Goal: Task Accomplishment & Management: Use online tool/utility

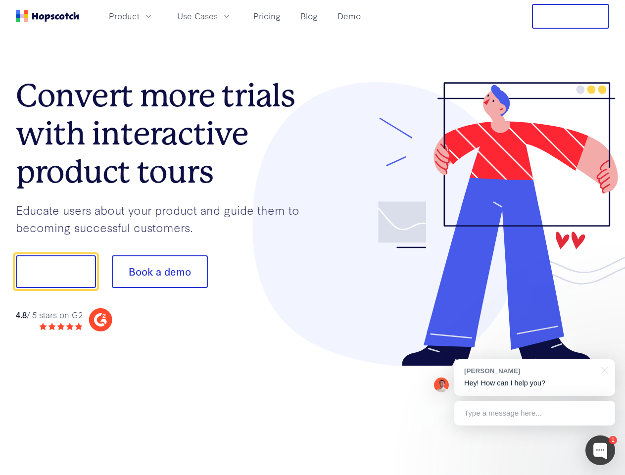
click at [313, 238] on div at bounding box center [461, 224] width 297 height 285
click at [140, 16] on span "Product" at bounding box center [124, 16] width 31 height 12
click at [218, 16] on span "Use Cases" at bounding box center [197, 16] width 41 height 12
click at [571, 16] on button "Free Trial" at bounding box center [570, 16] width 77 height 25
click at [55, 272] on button "Show me!" at bounding box center [56, 271] width 80 height 33
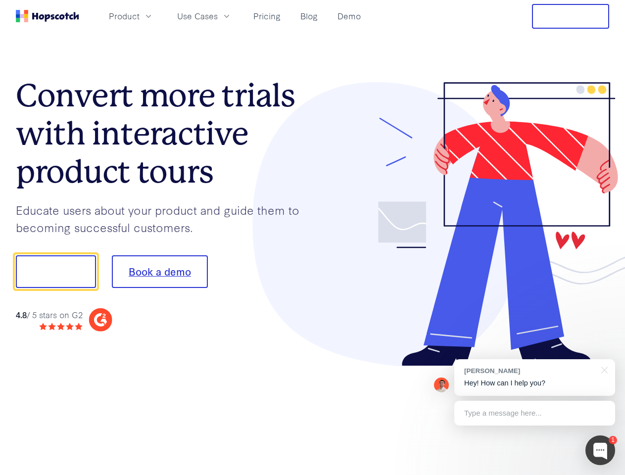
click at [159, 272] on button "Book a demo" at bounding box center [160, 271] width 96 height 33
click at [600, 450] on div at bounding box center [600, 451] width 30 height 30
click at [534, 378] on div "[PERSON_NAME] Hey! How can I help you?" at bounding box center [534, 377] width 161 height 37
click at [603, 475] on div "1 [PERSON_NAME] Hey! How can I help you? Type a message here... Free live chat …" at bounding box center [312, 475] width 625 height 0
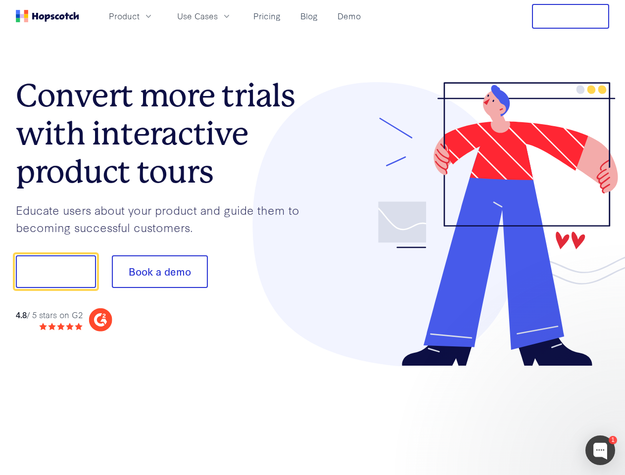
click at [534, 413] on div at bounding box center [523, 270] width 186 height 330
